Goal: Information Seeking & Learning: Learn about a topic

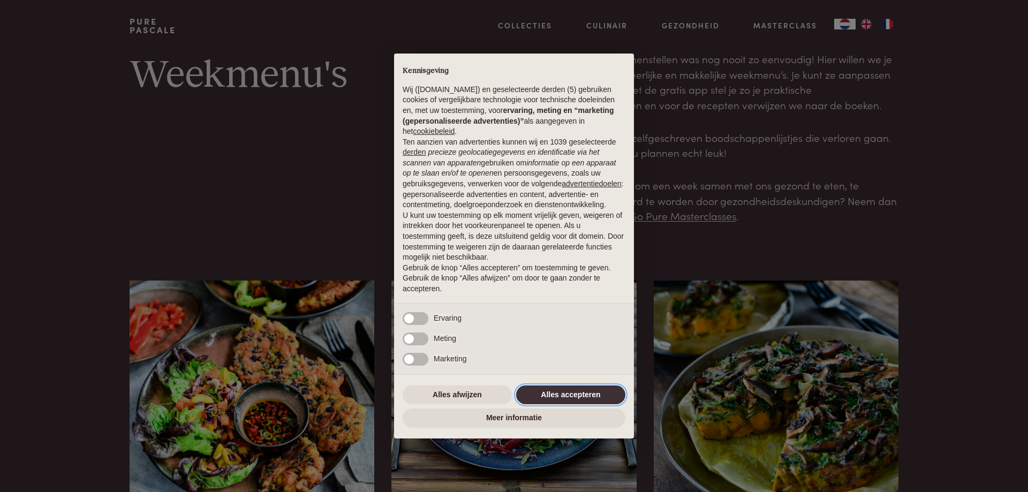
click at [564, 393] on button "Alles accepteren" at bounding box center [570, 395] width 109 height 19
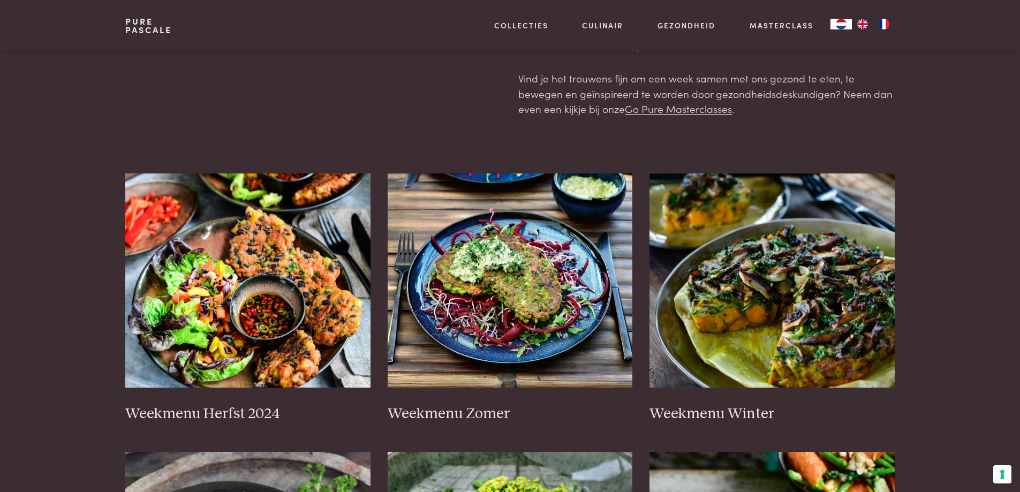
scroll to position [214, 0]
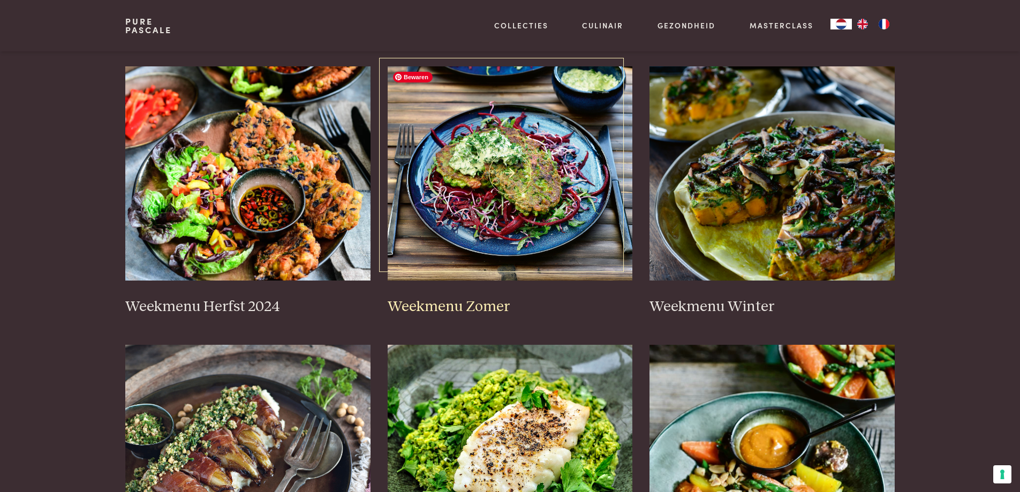
click at [555, 190] on img at bounding box center [510, 173] width 245 height 214
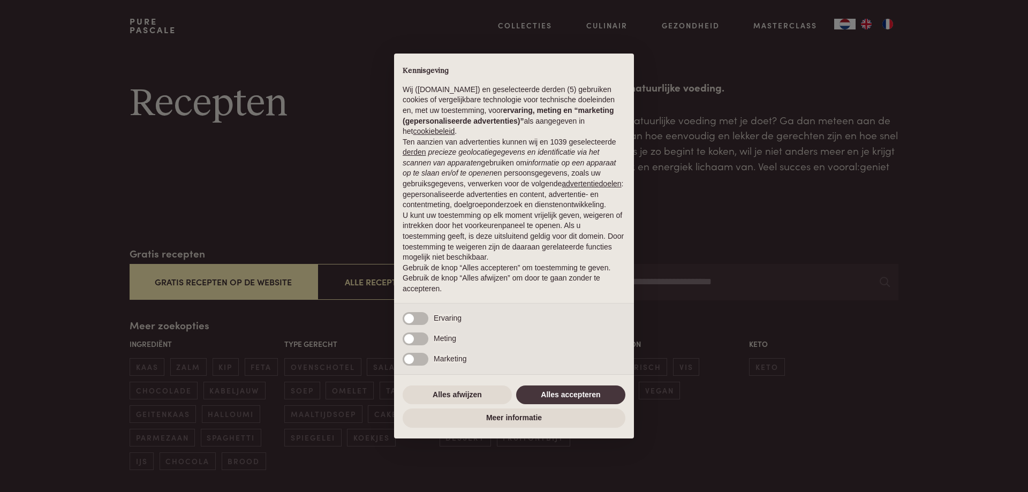
click at [227, 196] on div "× Kennisgeving Wij ([DOMAIN_NAME]) en geselecteerde derden (5) gebruiken cookie…" at bounding box center [514, 246] width 1028 height 492
click at [584, 393] on button "Alles accepteren" at bounding box center [570, 395] width 109 height 19
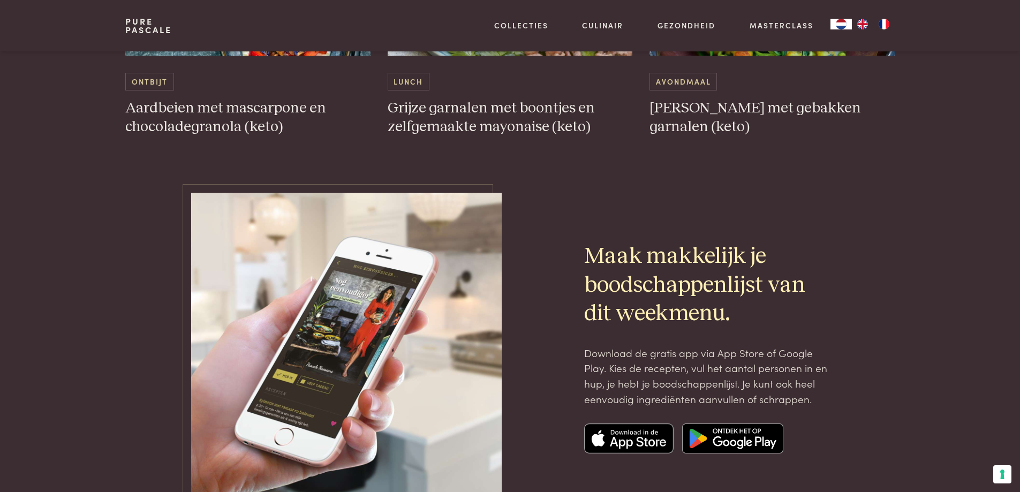
scroll to position [3589, 0]
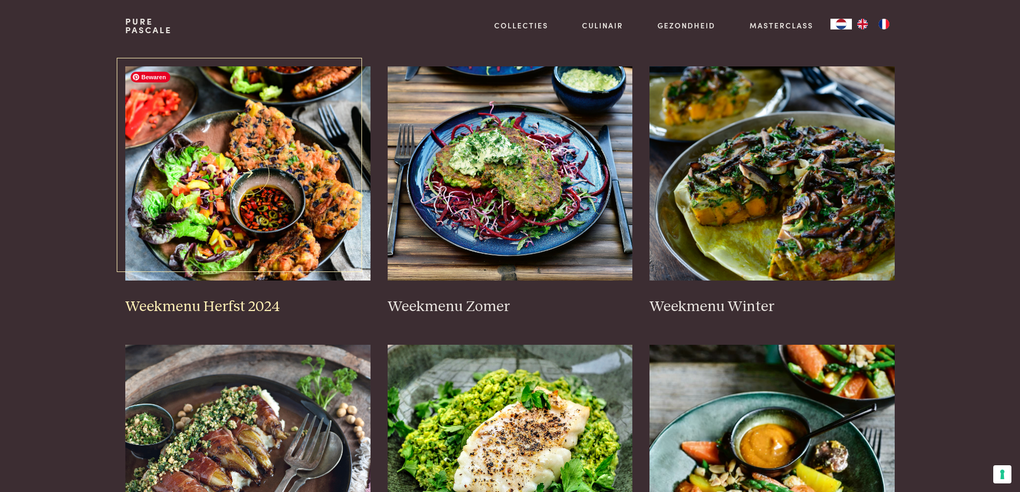
click at [258, 214] on img at bounding box center [247, 173] width 245 height 214
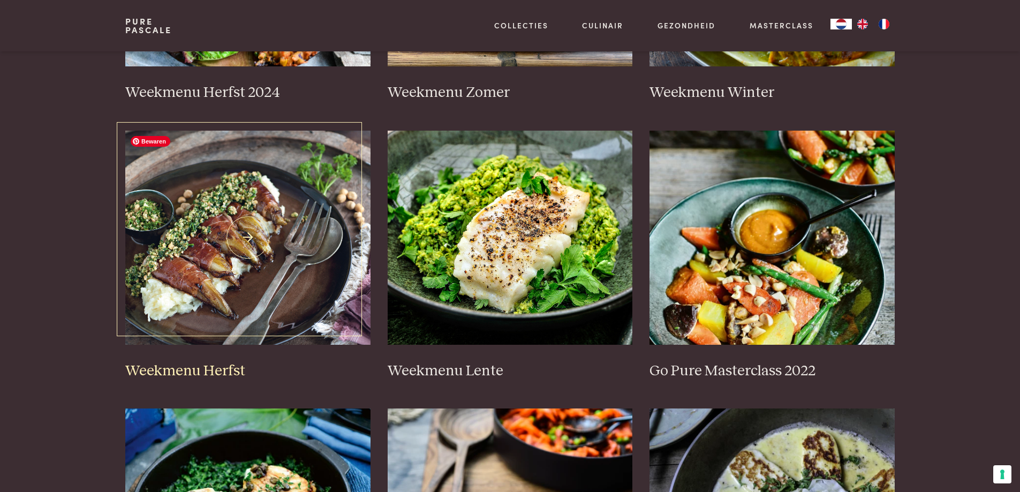
click at [254, 243] on img at bounding box center [247, 238] width 245 height 214
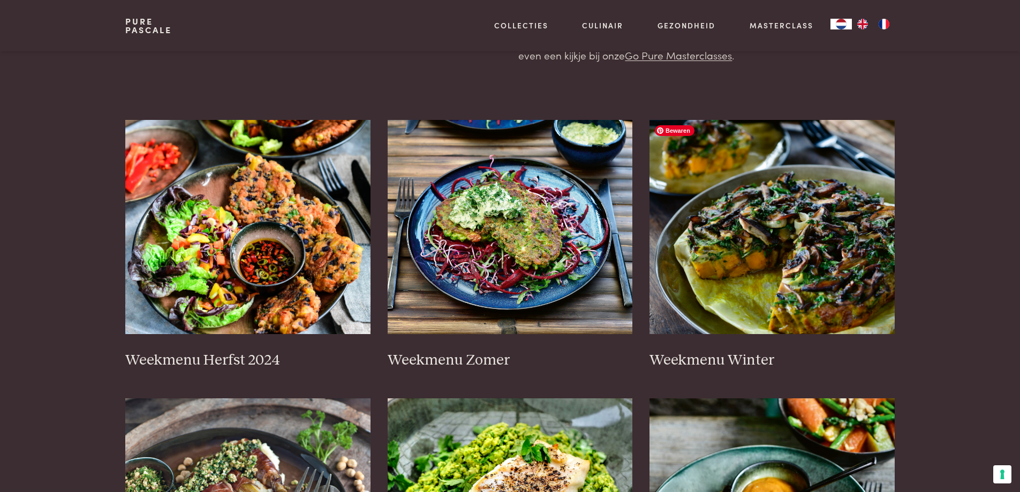
scroll to position [214, 0]
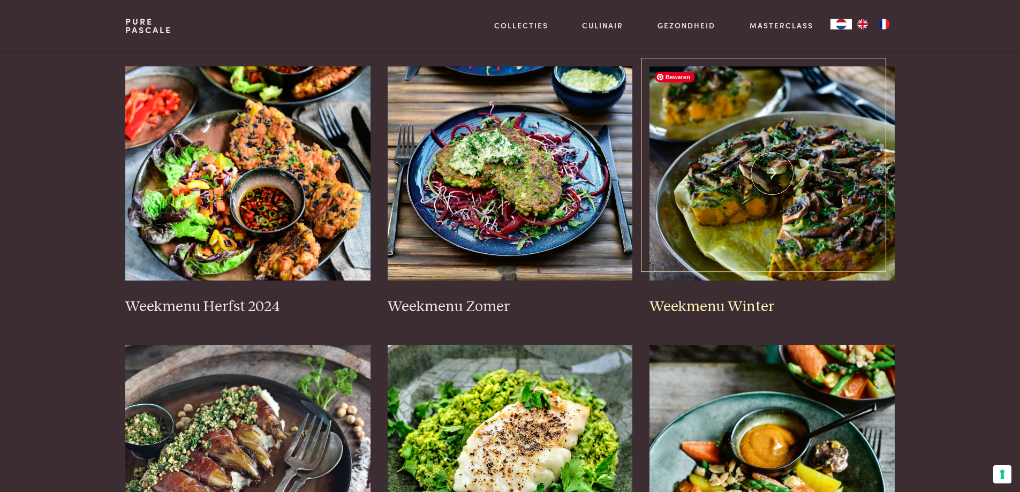
click at [847, 200] on img at bounding box center [772, 173] width 245 height 214
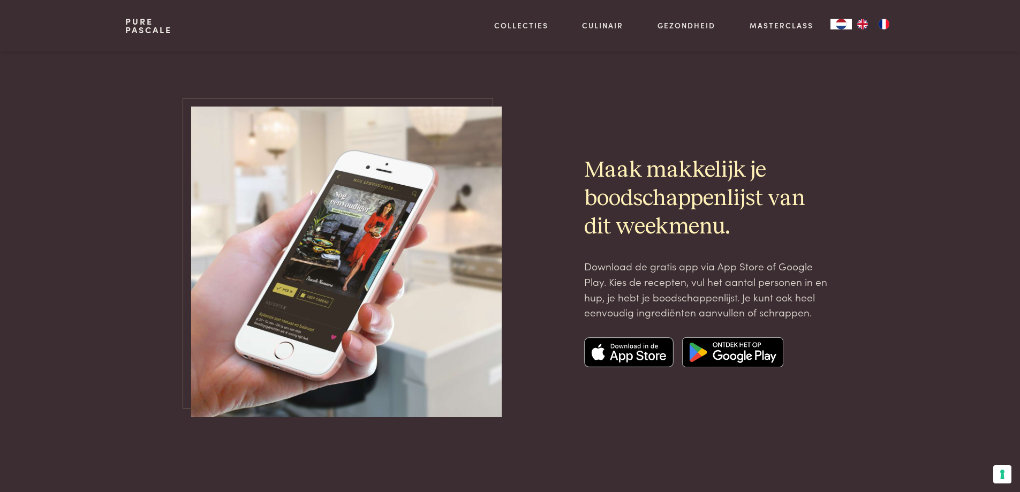
scroll to position [3550, 0]
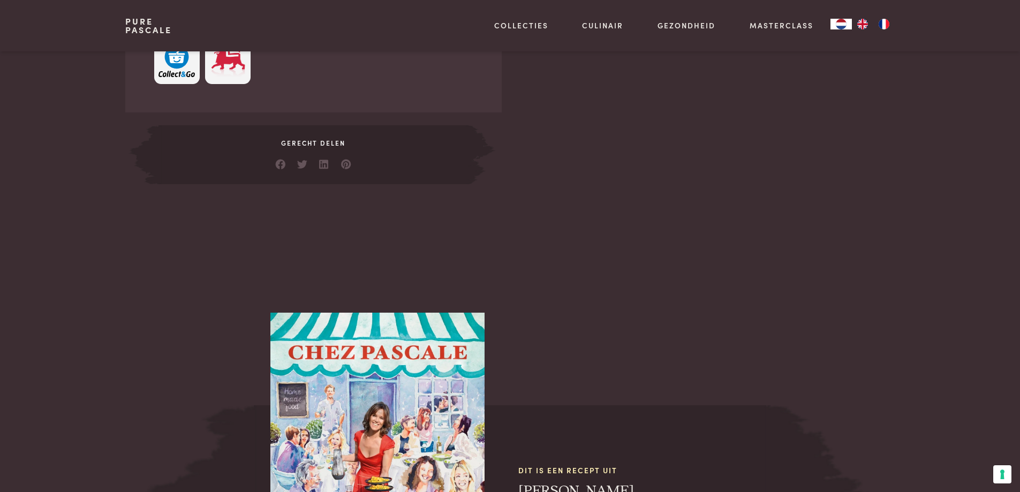
scroll to position [536, 0]
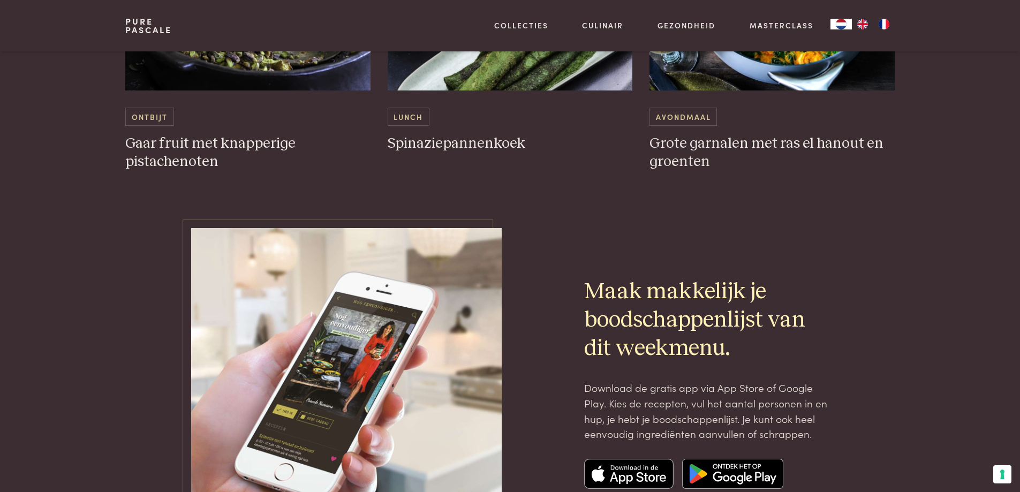
scroll to position [3589, 0]
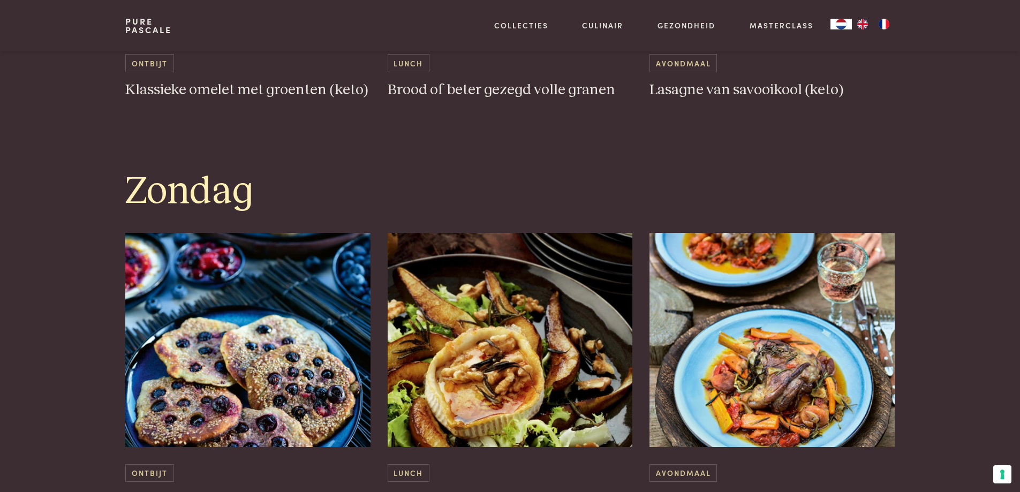
scroll to position [2785, 0]
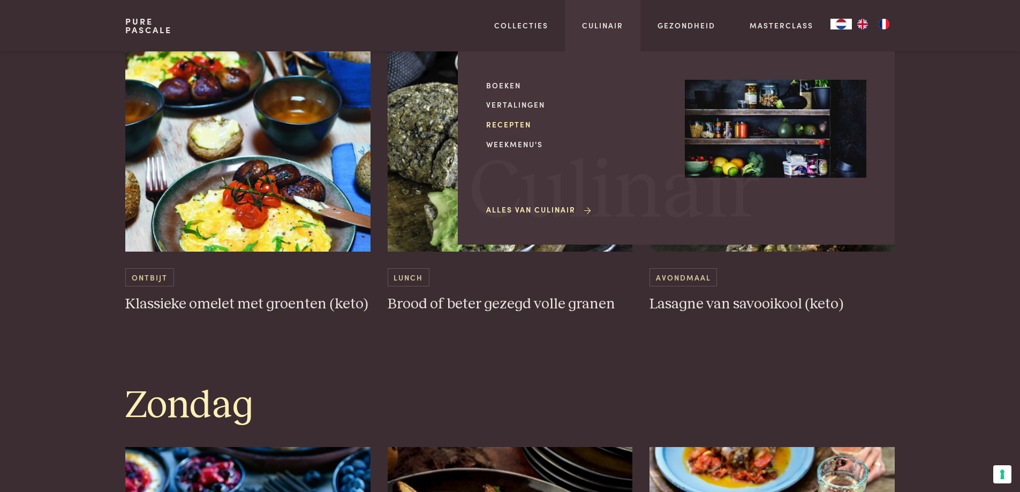
click at [512, 124] on link "Recepten" at bounding box center [577, 124] width 182 height 11
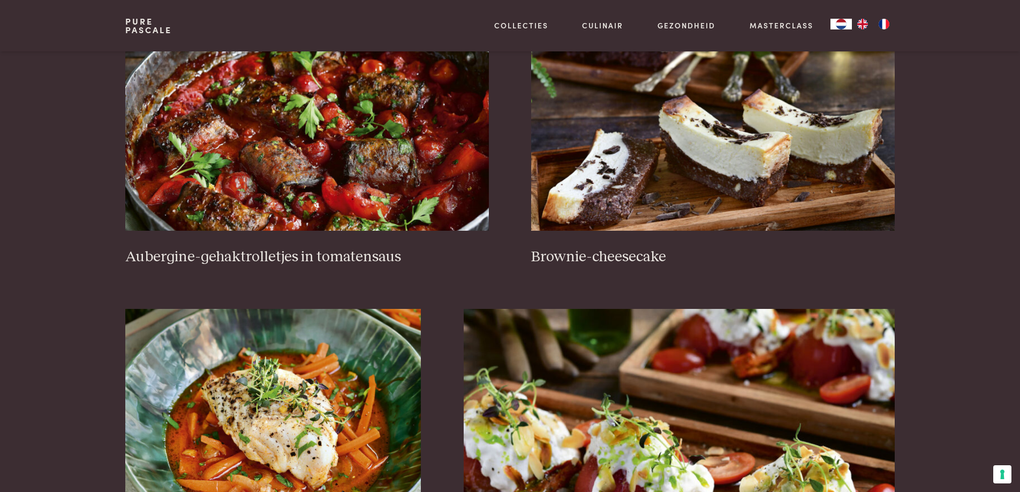
scroll to position [214, 0]
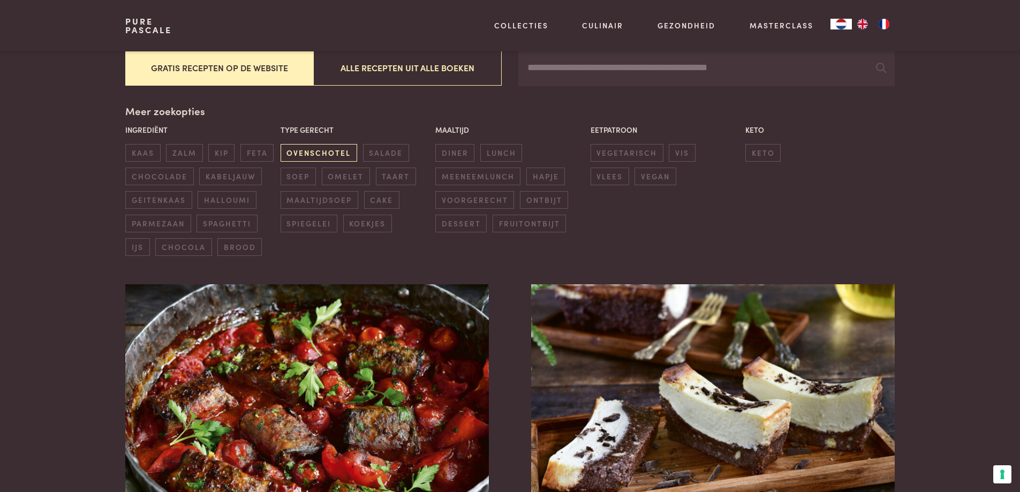
click at [330, 153] on span "ovenschotel" at bounding box center [319, 153] width 77 height 18
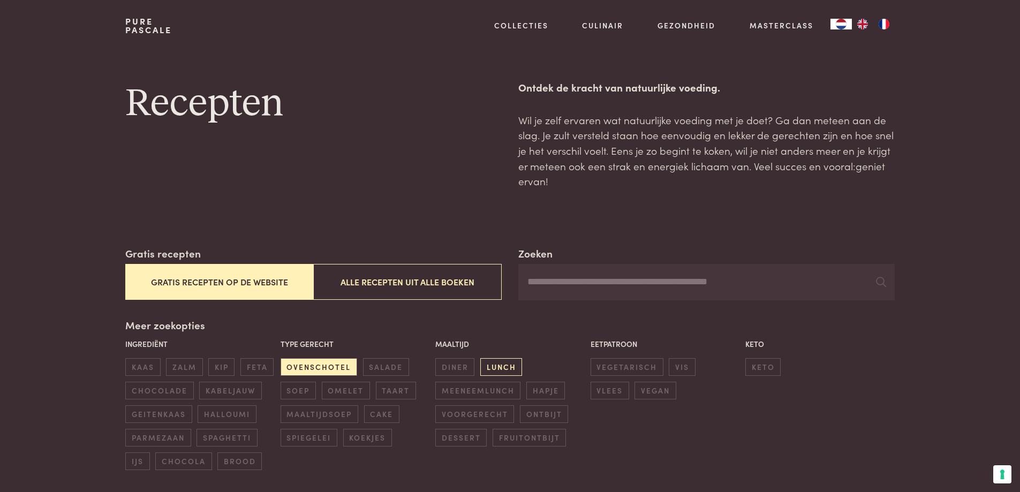
click at [499, 363] on span "lunch" at bounding box center [501, 367] width 42 height 18
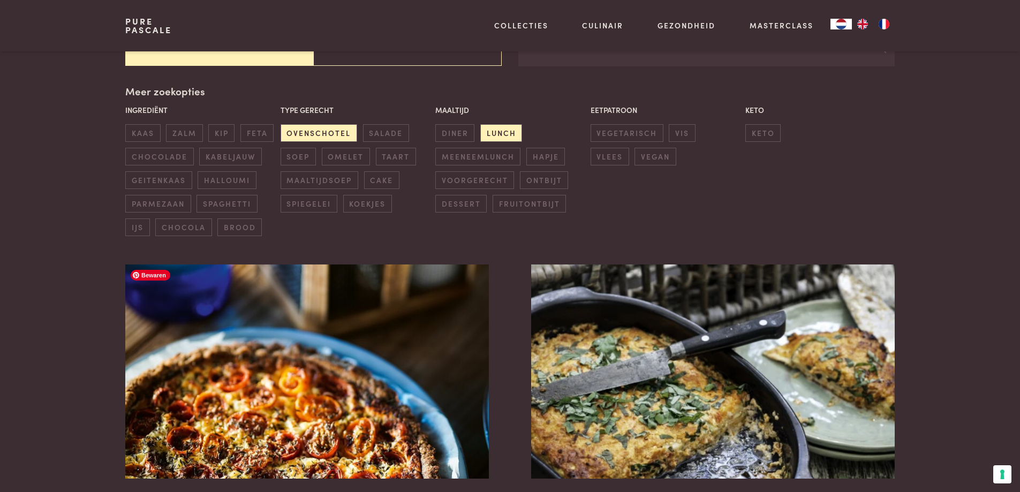
scroll to position [246, 0]
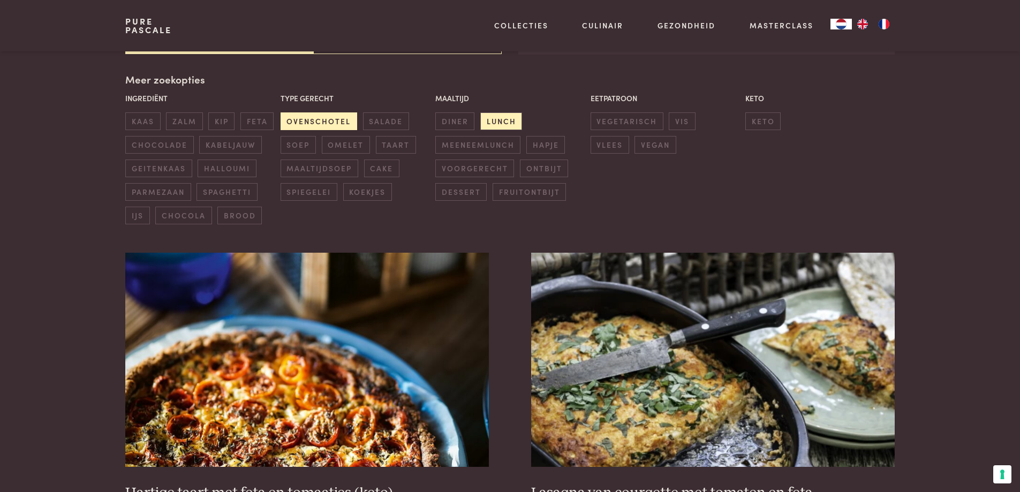
click at [327, 115] on span "ovenschotel" at bounding box center [319, 121] width 77 height 18
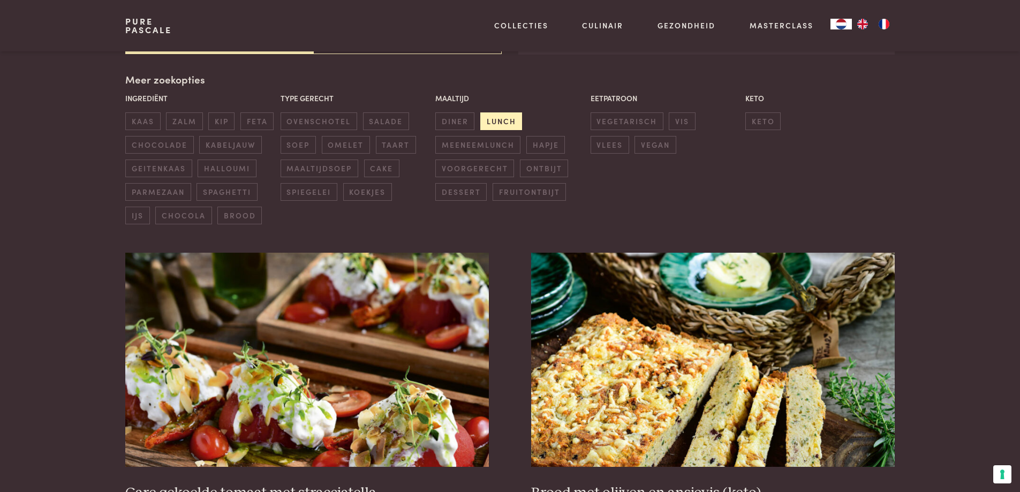
click at [496, 114] on span "lunch" at bounding box center [501, 121] width 42 height 18
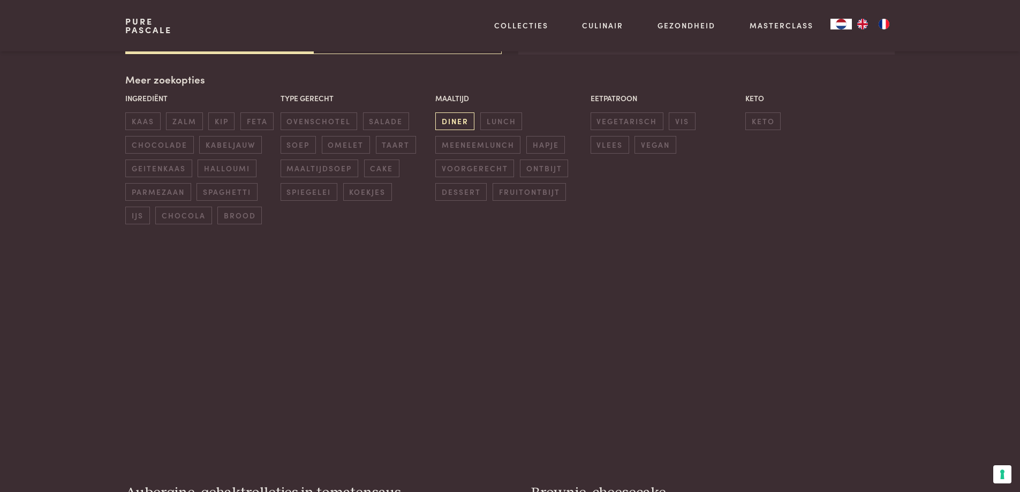
click at [454, 121] on span "diner" at bounding box center [454, 121] width 39 height 18
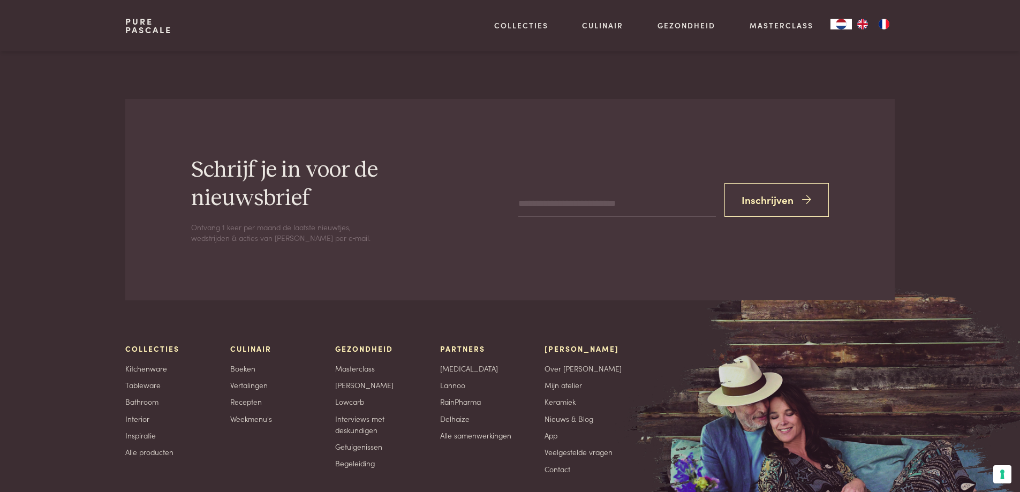
scroll to position [4881, 0]
